Goal: Transaction & Acquisition: Purchase product/service

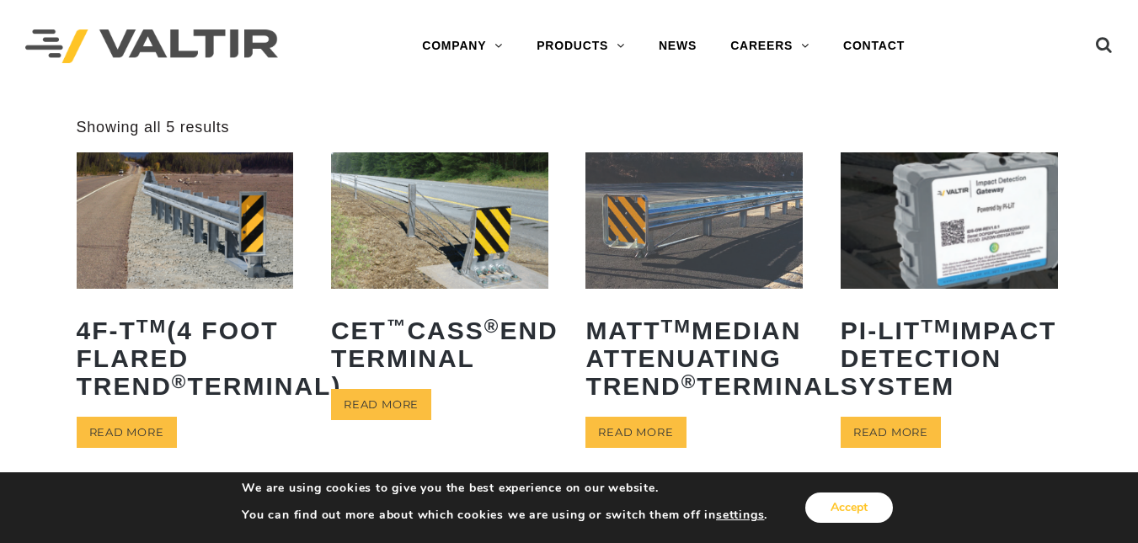
click at [885, 502] on button "Accept" at bounding box center [849, 508] width 88 height 30
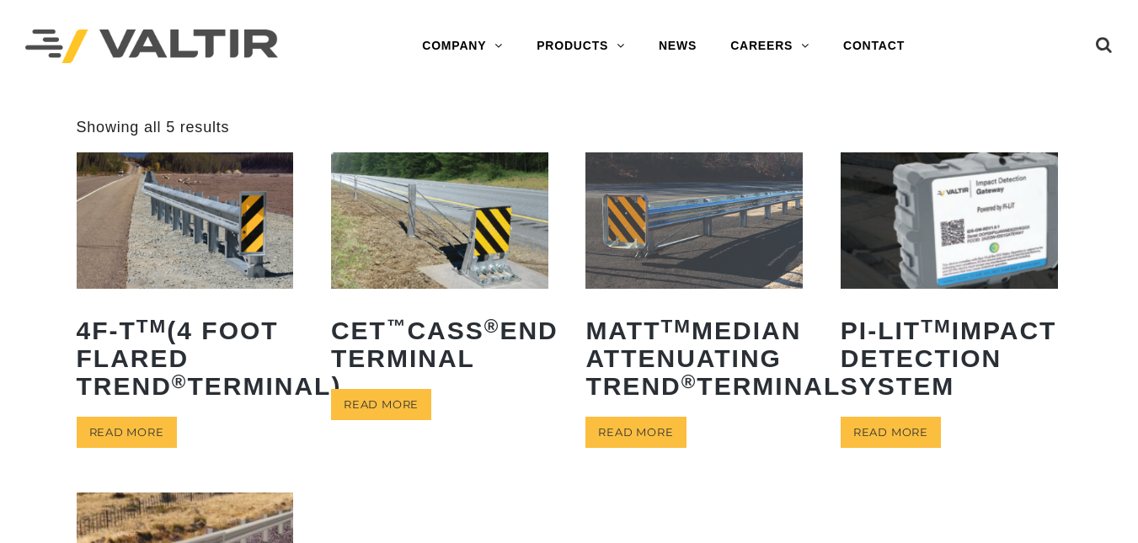
click at [144, 253] on img at bounding box center [185, 220] width 217 height 136
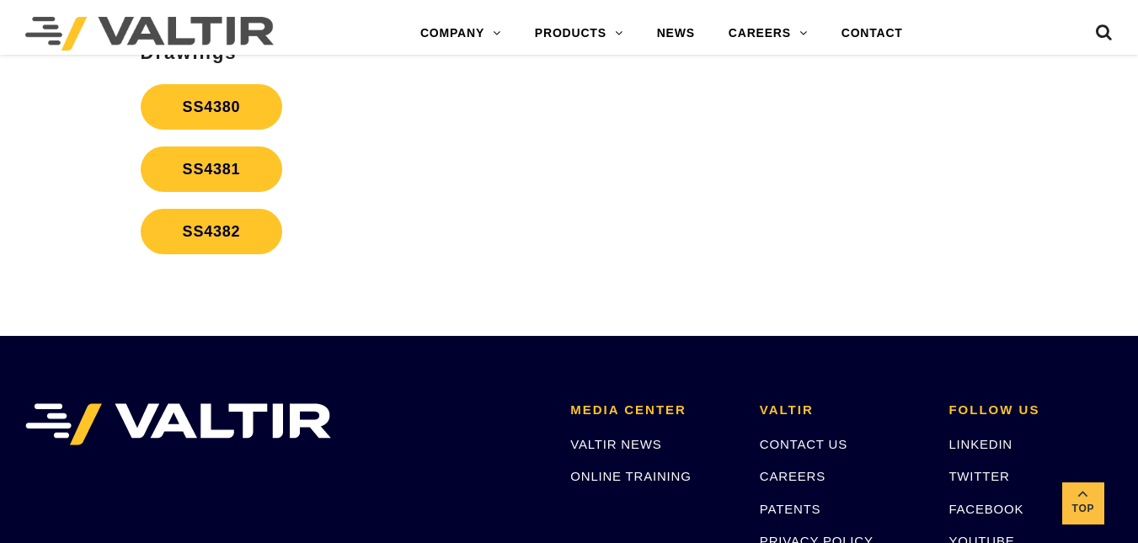
scroll to position [3040, 0]
